Goal: Browse casually: Explore the website without a specific task or goal

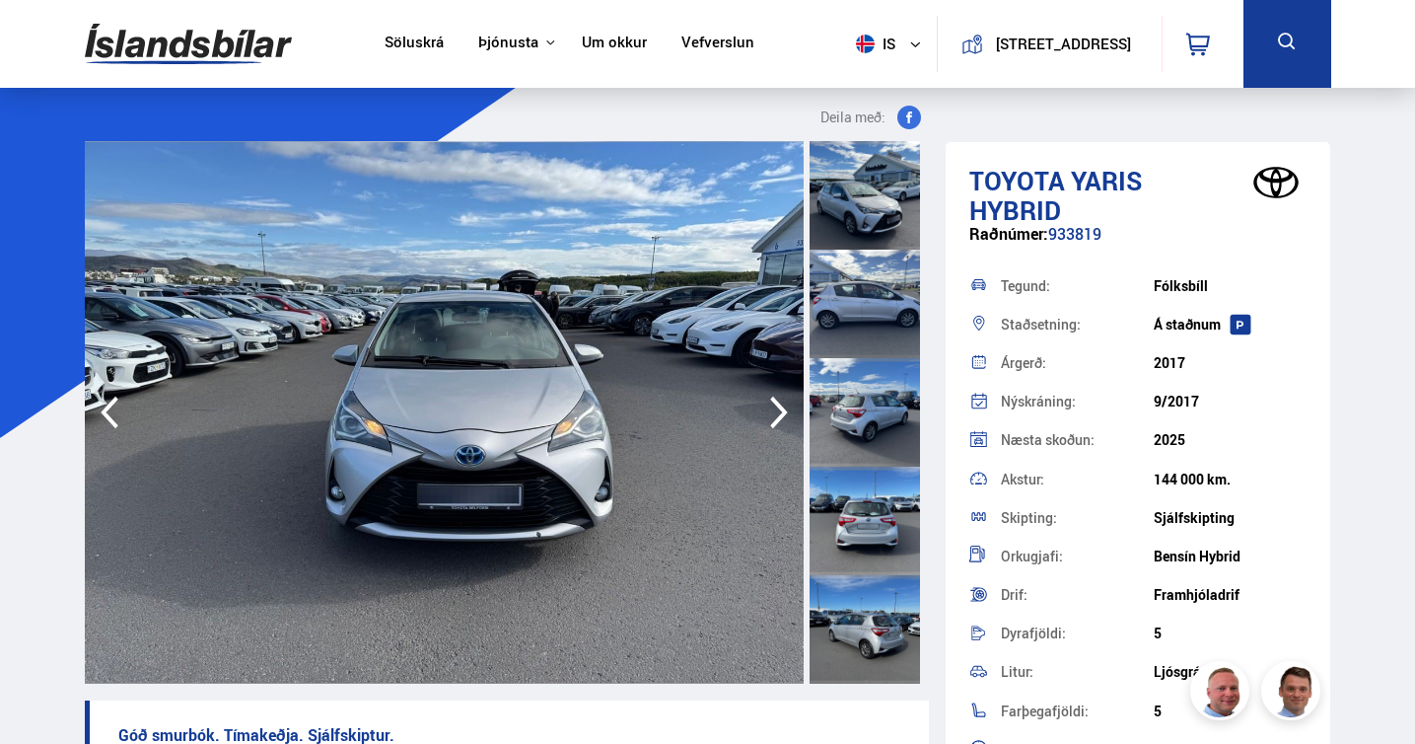
scroll to position [424, 0]
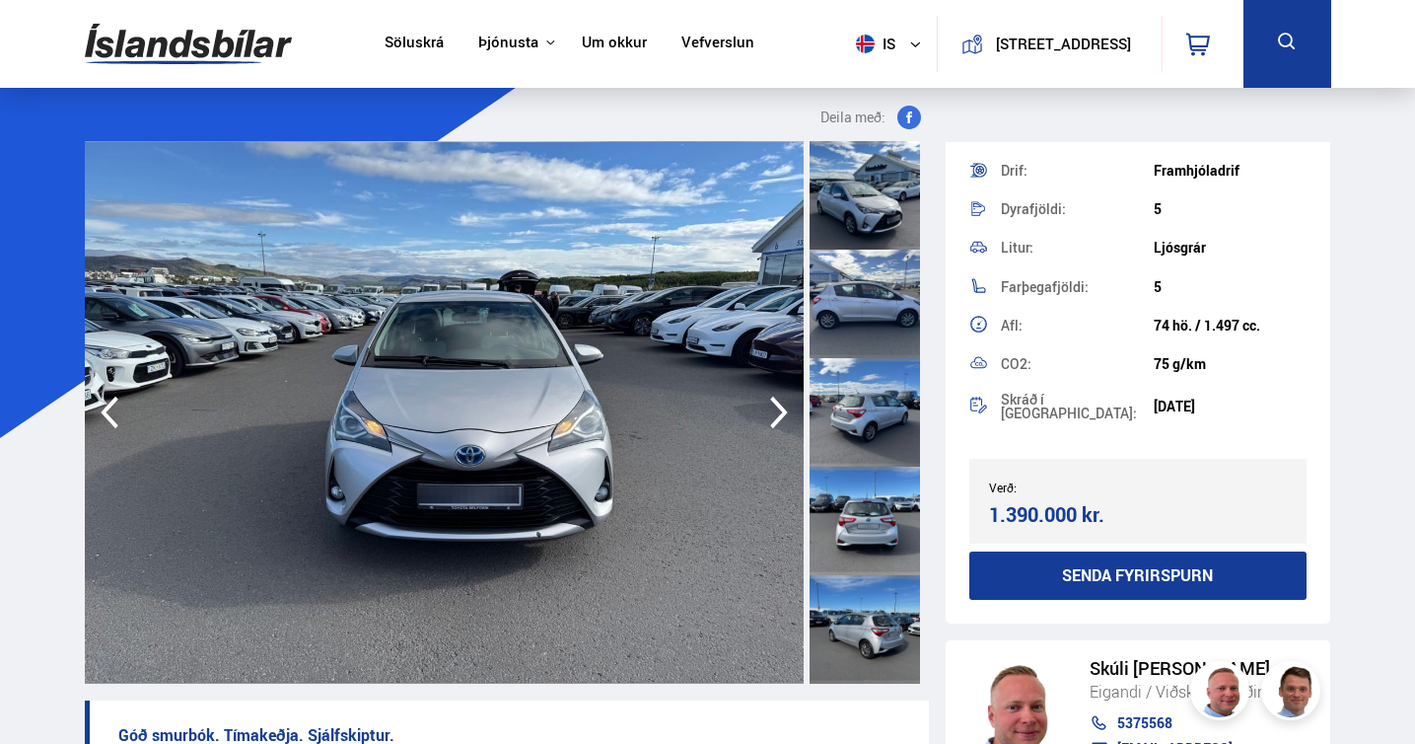
click at [777, 408] on icon "button" at bounding box center [778, 412] width 39 height 47
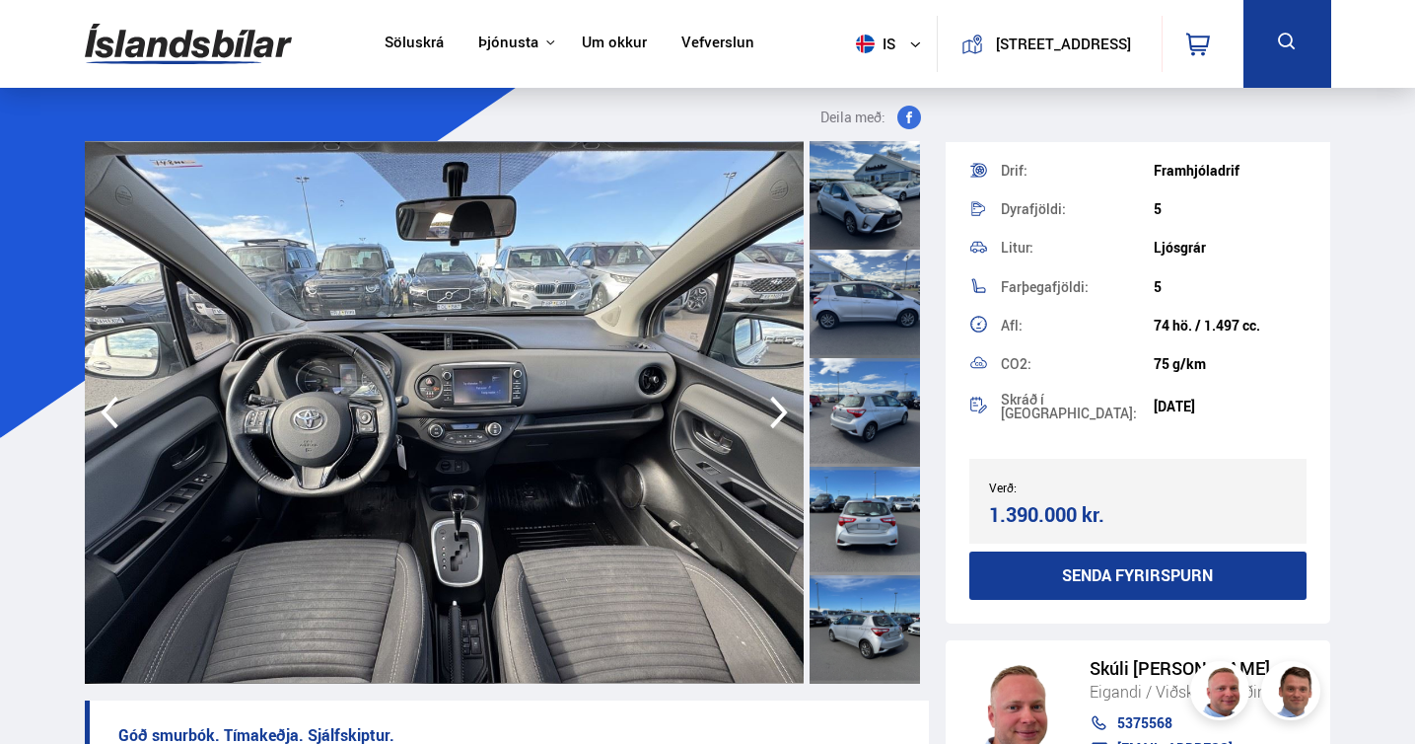
click at [777, 408] on icon "button" at bounding box center [778, 412] width 39 height 47
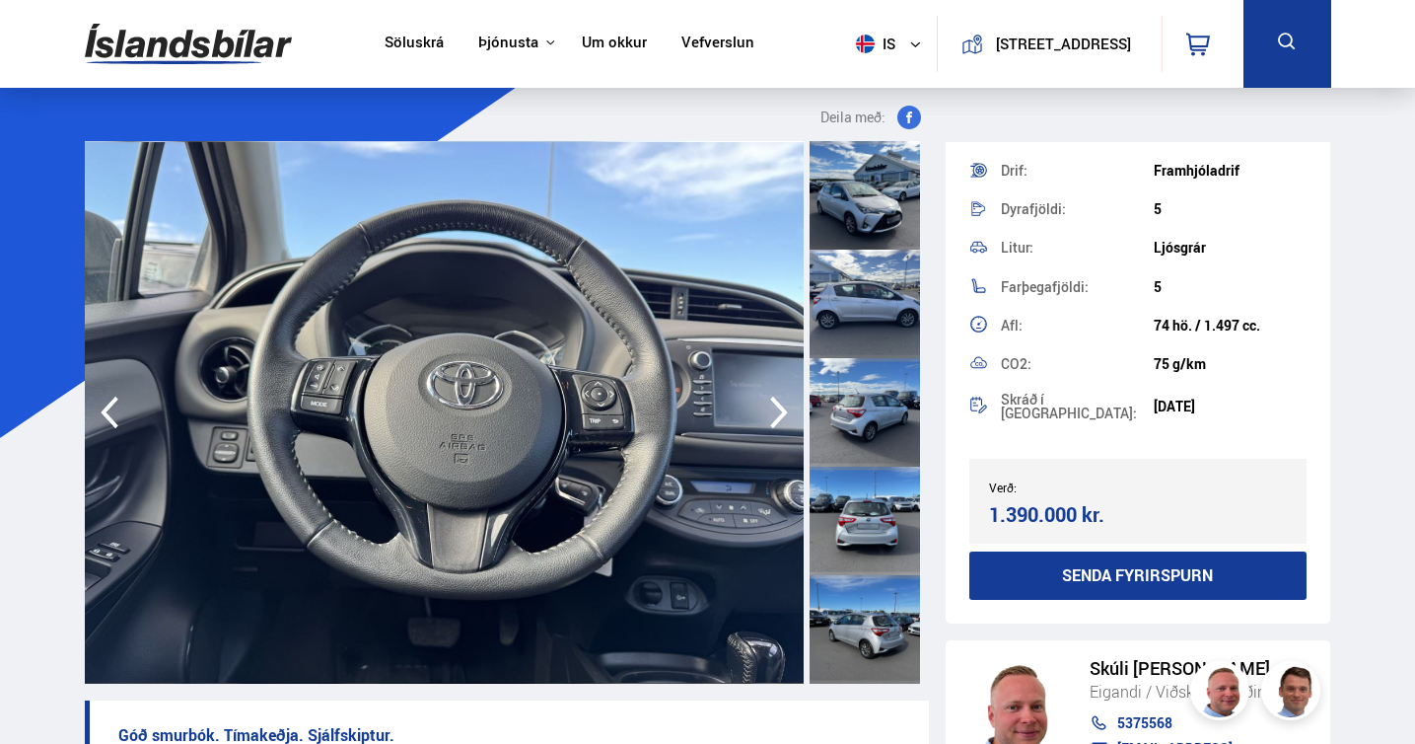
click at [777, 408] on icon "button" at bounding box center [778, 412] width 39 height 47
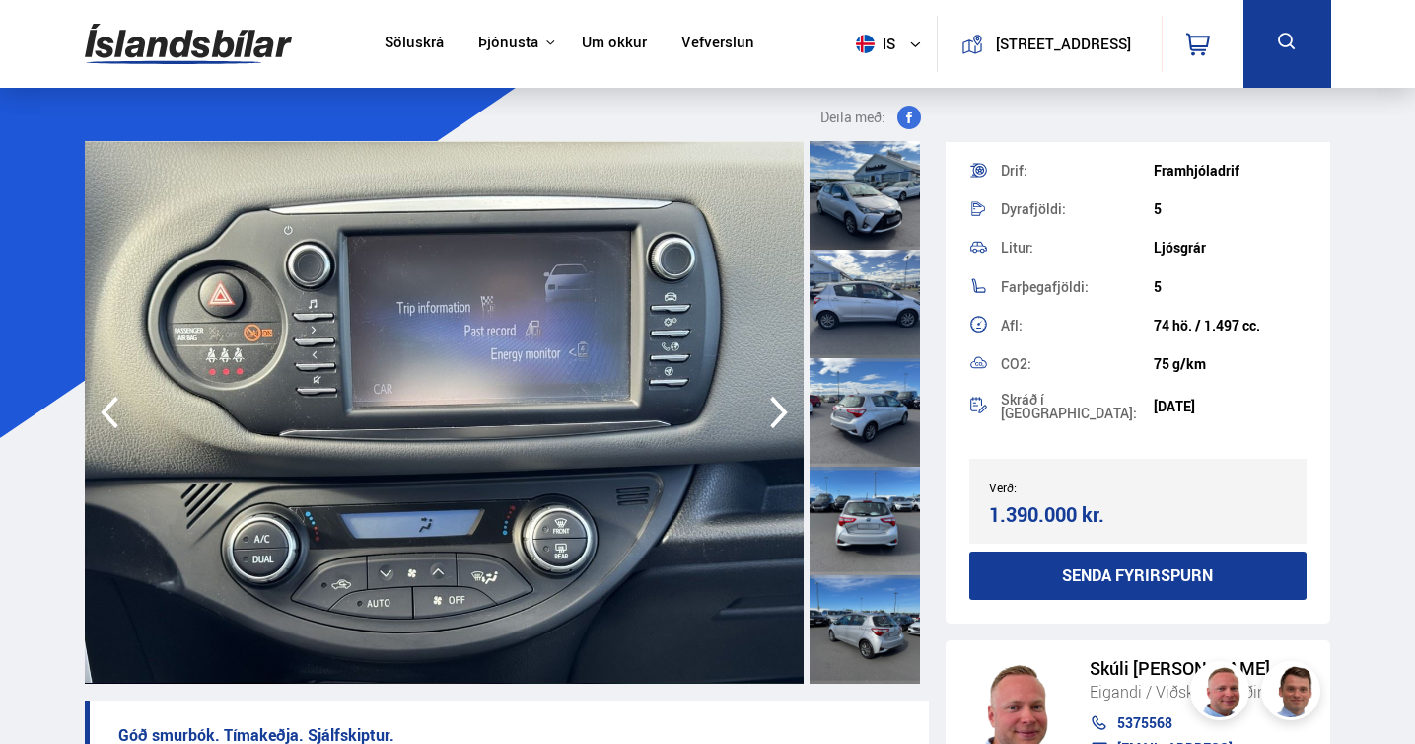
click at [777, 408] on icon "button" at bounding box center [778, 412] width 39 height 47
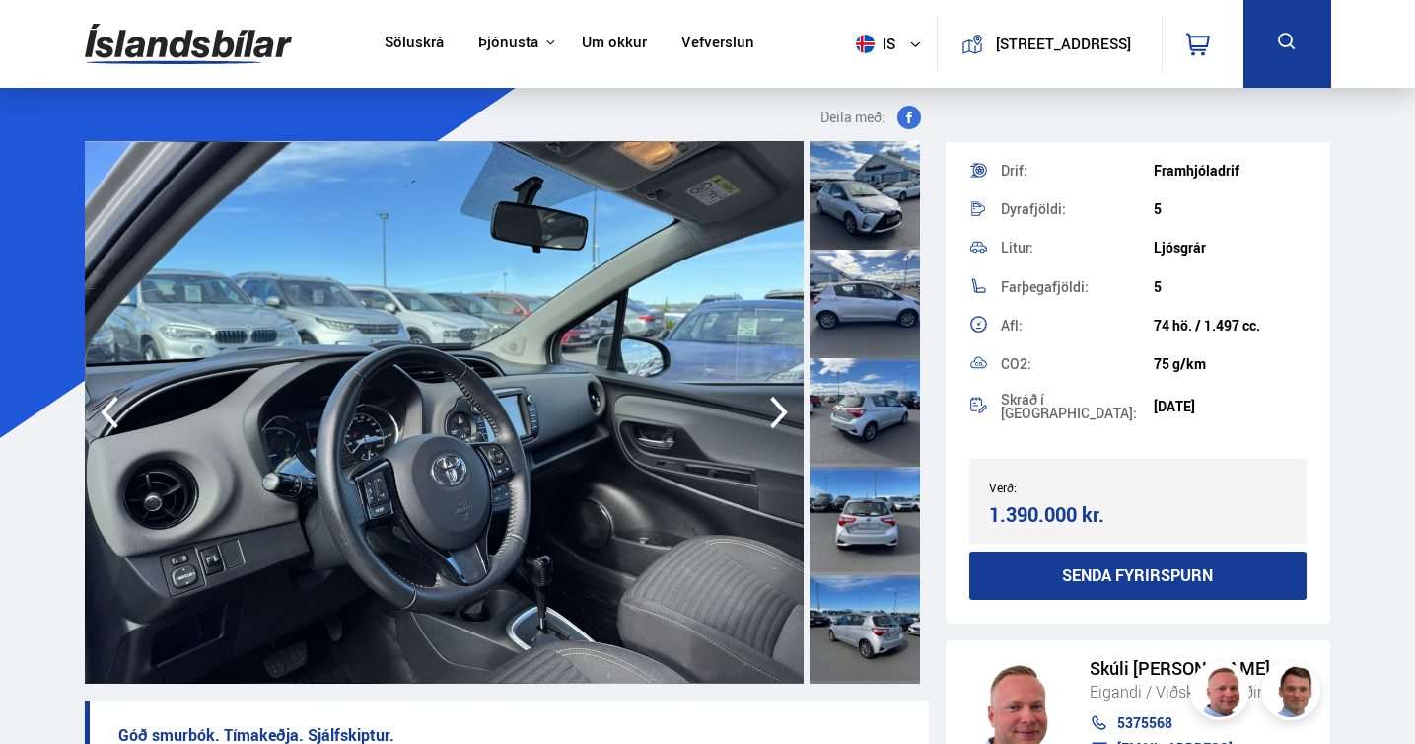
click at [777, 408] on icon "button" at bounding box center [778, 412] width 39 height 47
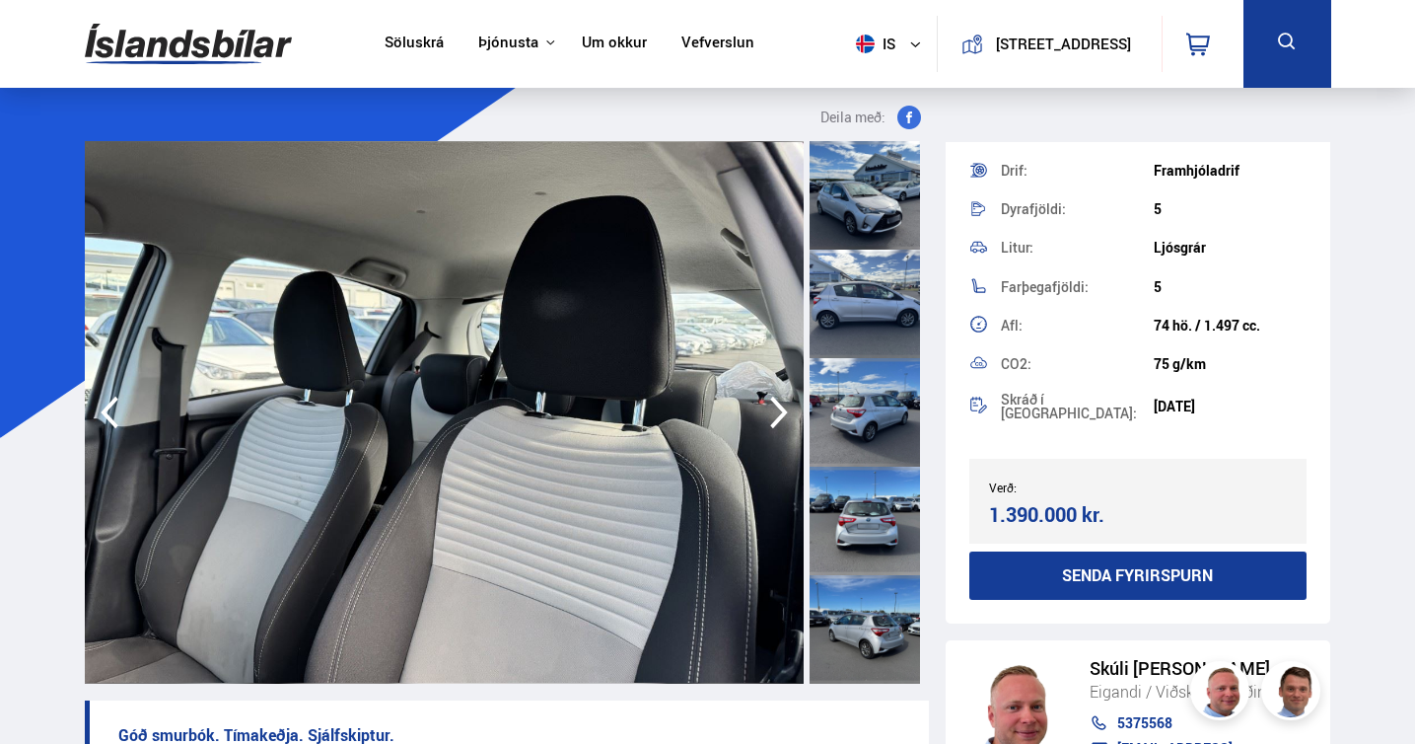
click at [777, 408] on icon "button" at bounding box center [778, 412] width 39 height 47
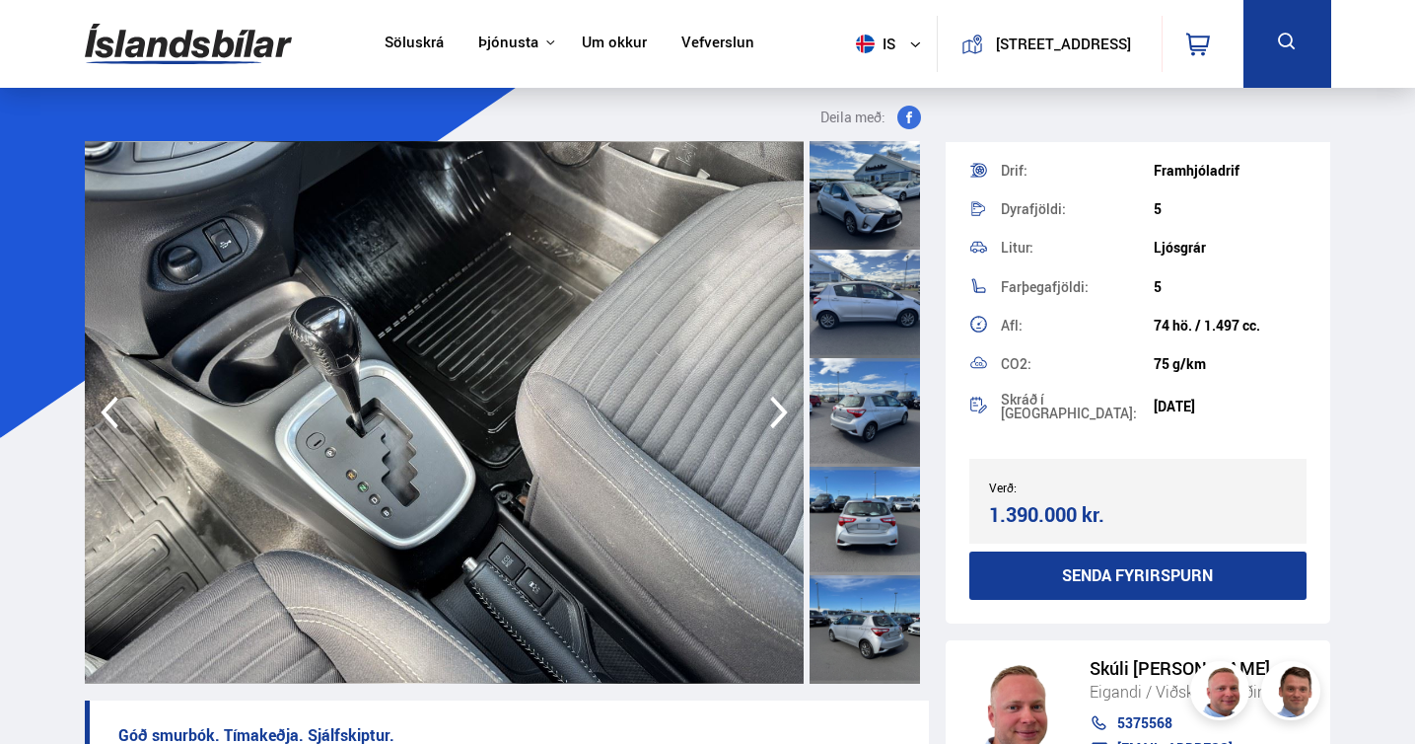
click at [777, 408] on icon "button" at bounding box center [778, 412] width 39 height 47
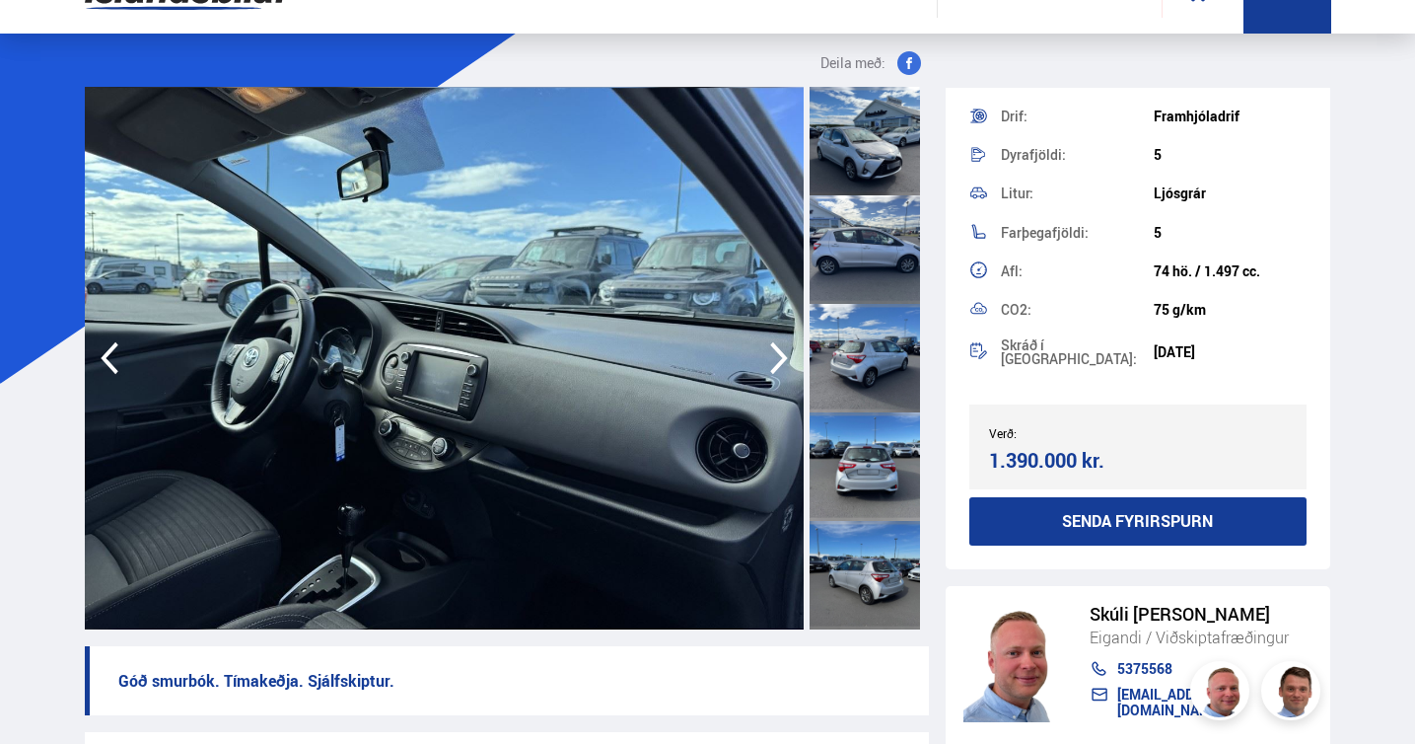
scroll to position [61, 0]
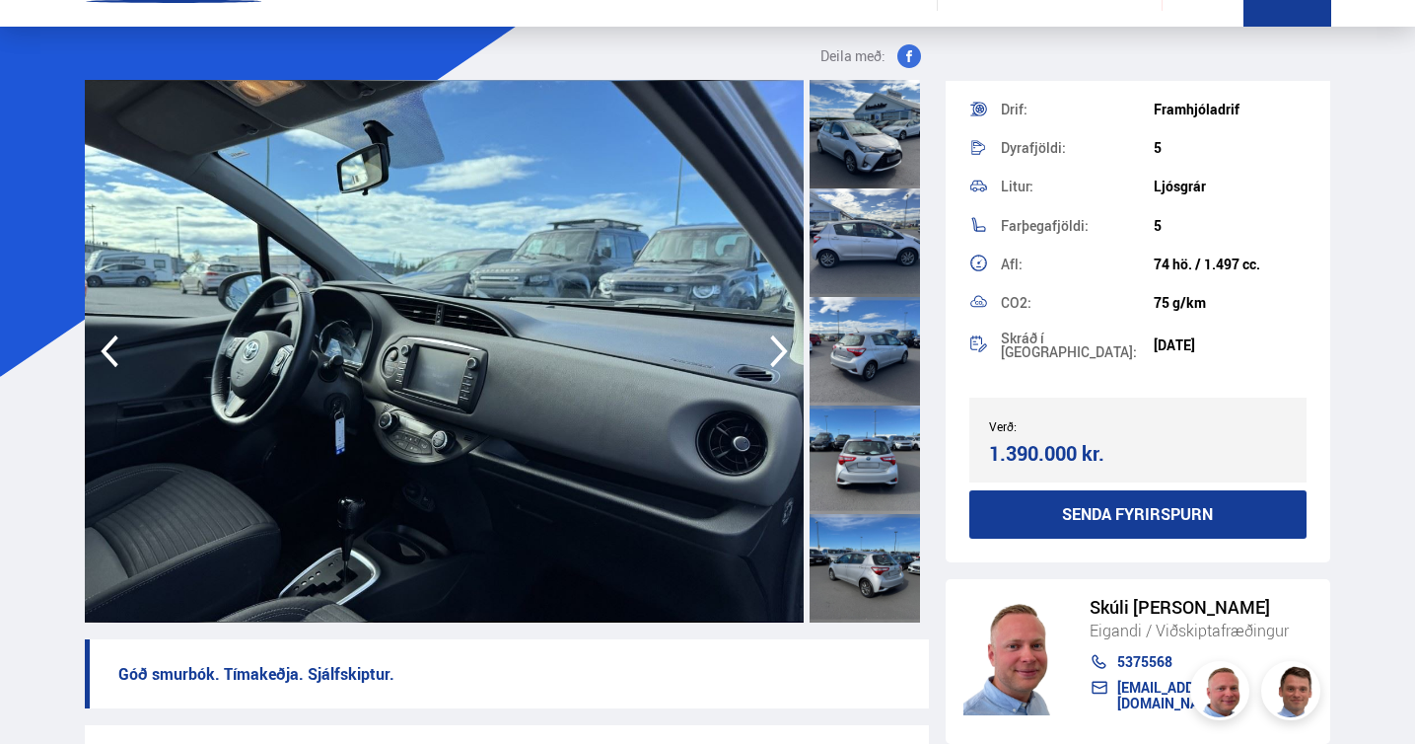
click at [778, 352] on icon "button" at bounding box center [778, 350] width 39 height 47
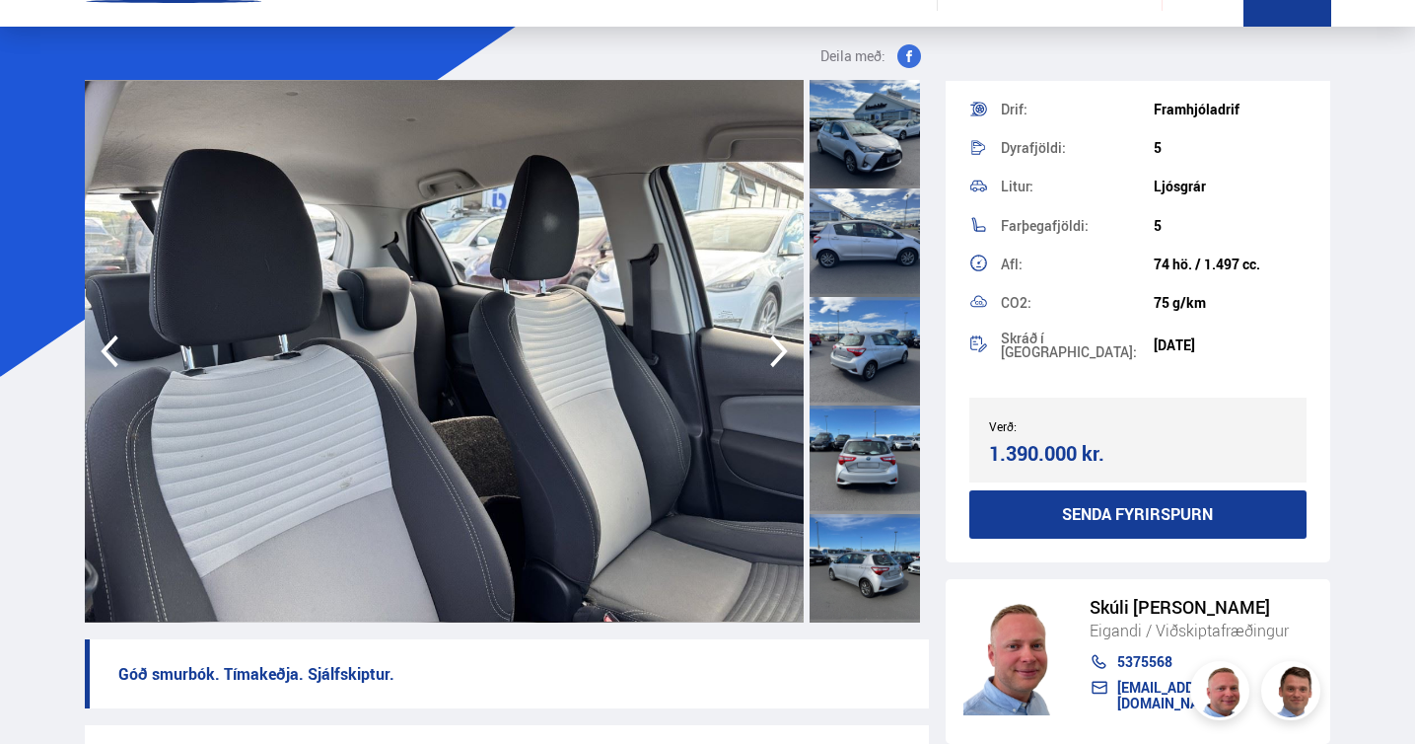
click at [778, 352] on icon "button" at bounding box center [778, 350] width 39 height 47
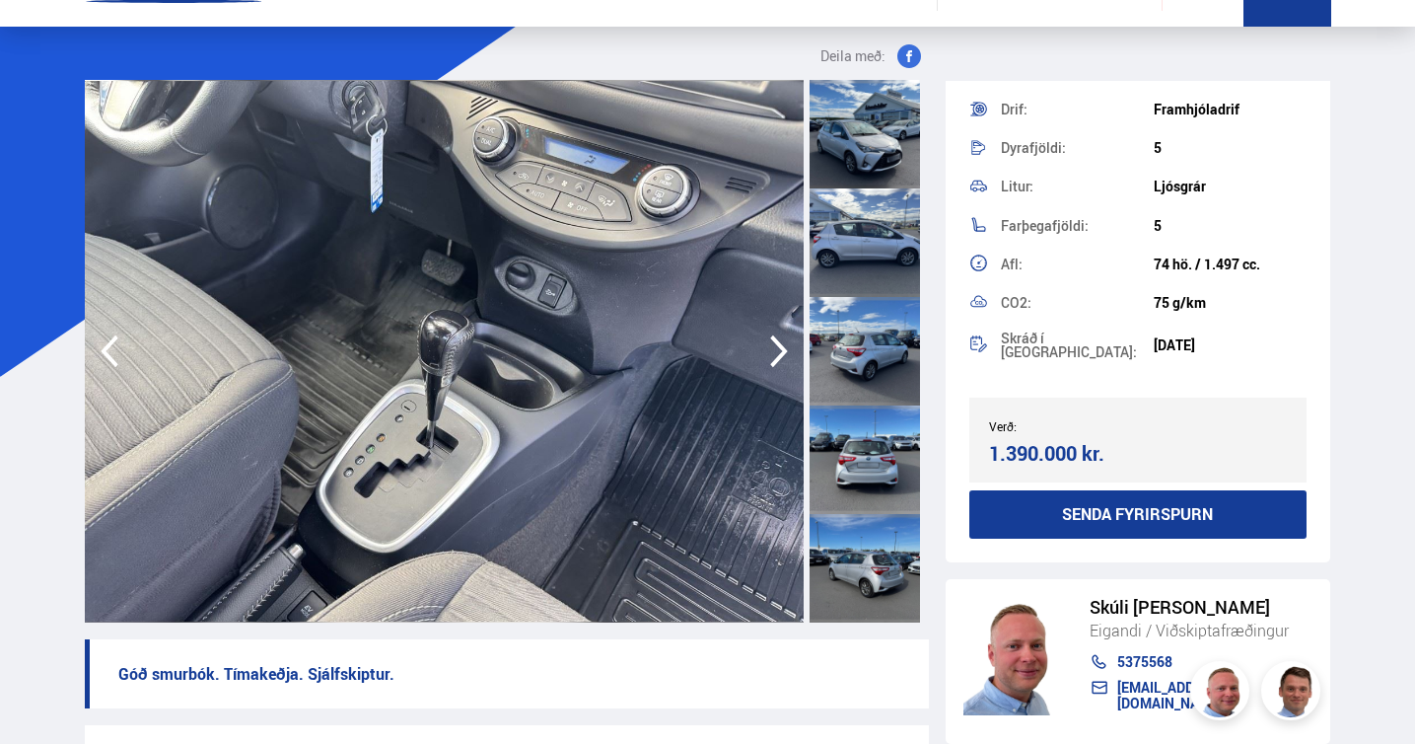
click at [778, 352] on icon "button" at bounding box center [778, 350] width 39 height 47
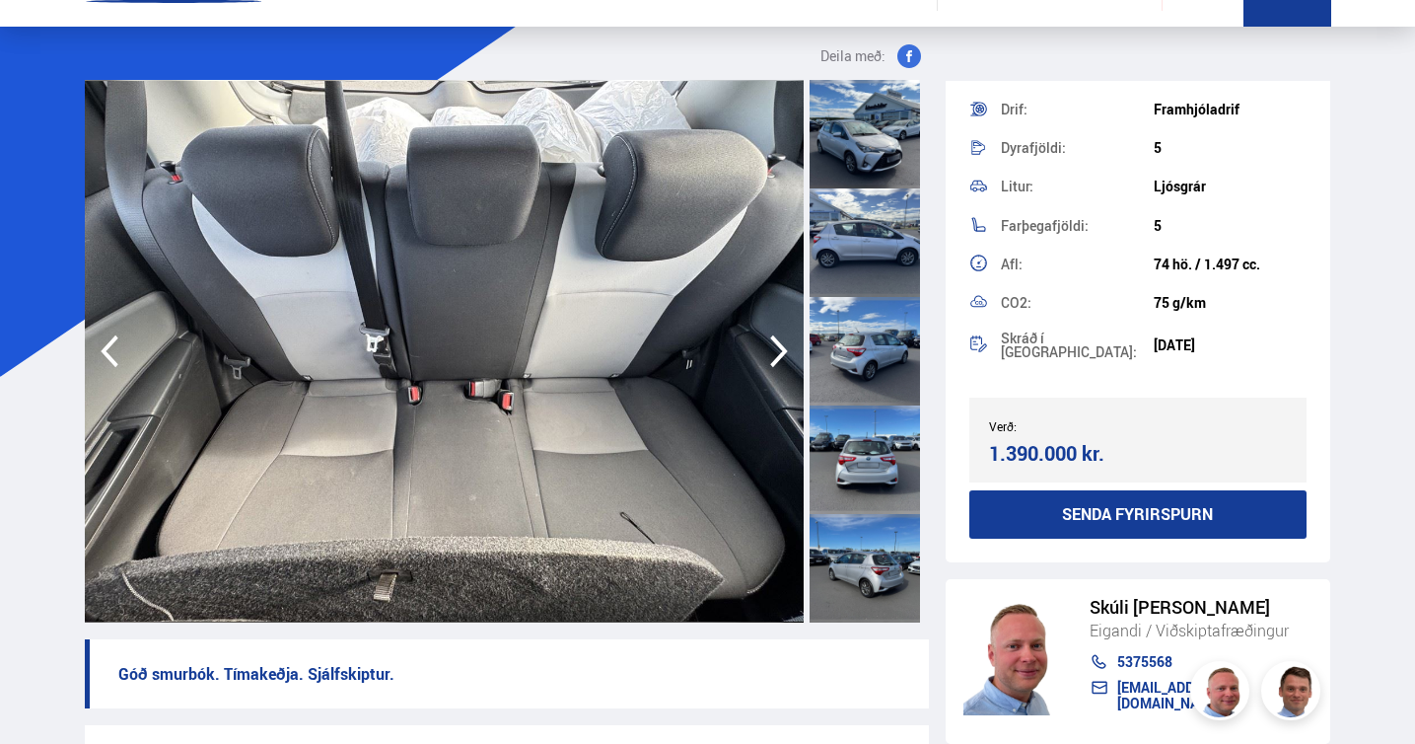
click at [778, 352] on icon "button" at bounding box center [778, 350] width 39 height 47
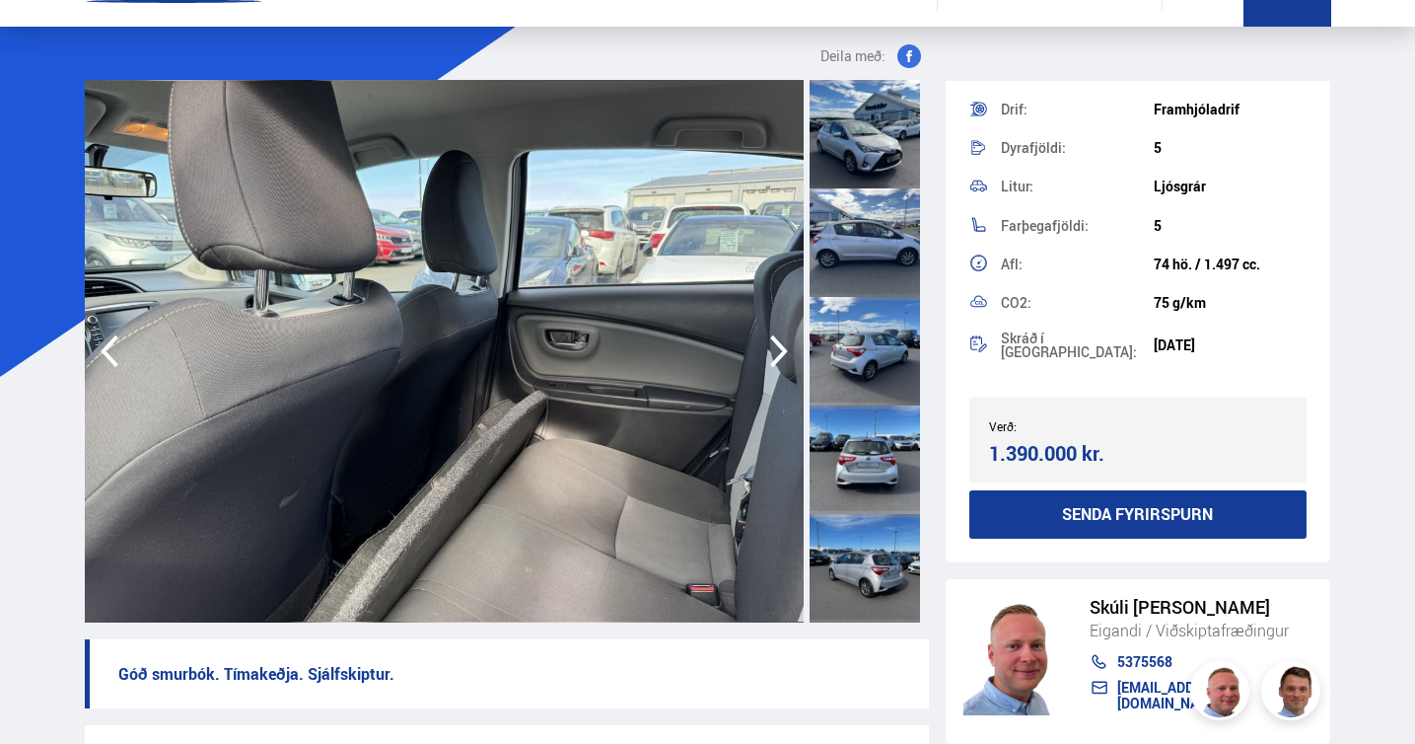
click at [778, 352] on icon "button" at bounding box center [778, 350] width 39 height 47
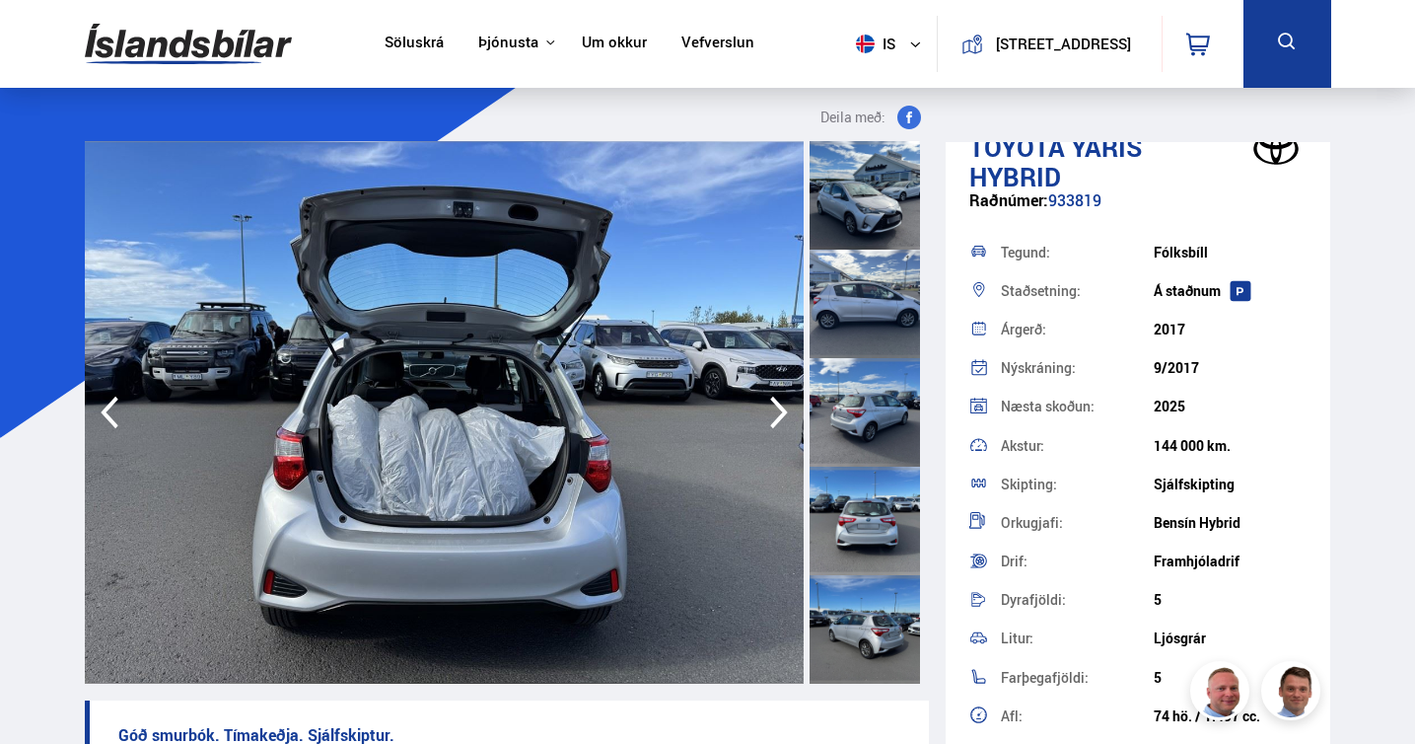
scroll to position [0, 0]
